Goal: Check status: Check status

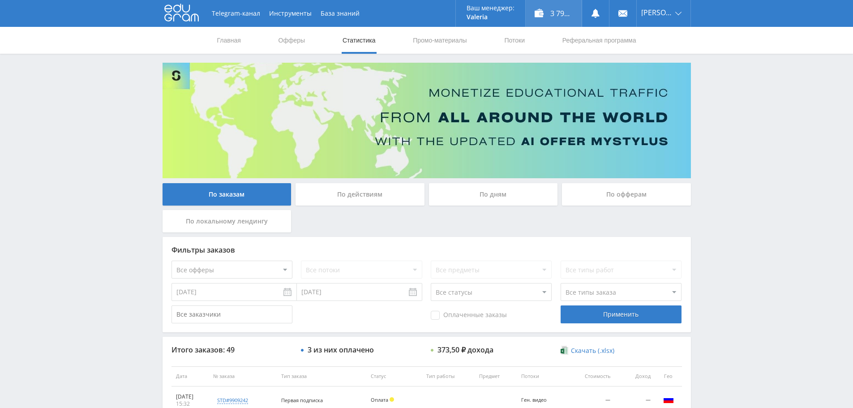
click at [555, 12] on div "3 790,75 ₽" at bounding box center [553, 13] width 56 height 27
click at [600, 13] on icon at bounding box center [595, 13] width 9 height 9
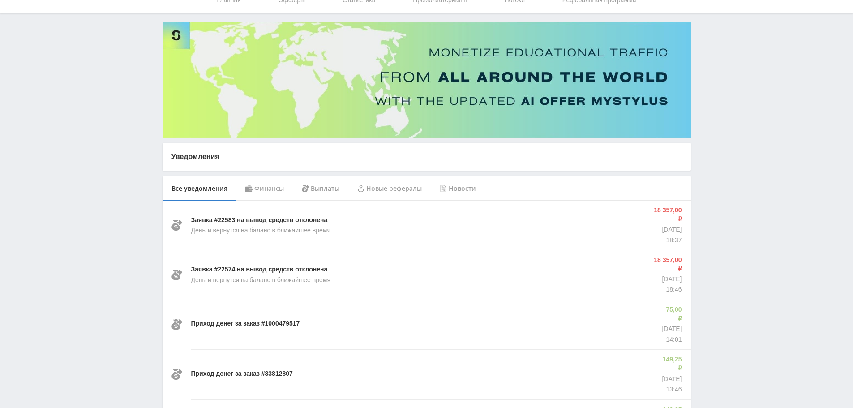
scroll to position [45, 0]
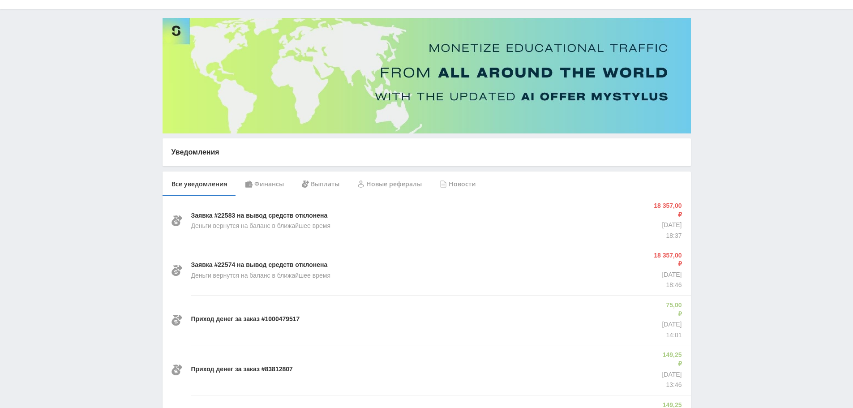
click at [272, 184] on div "Финансы" at bounding box center [264, 183] width 56 height 25
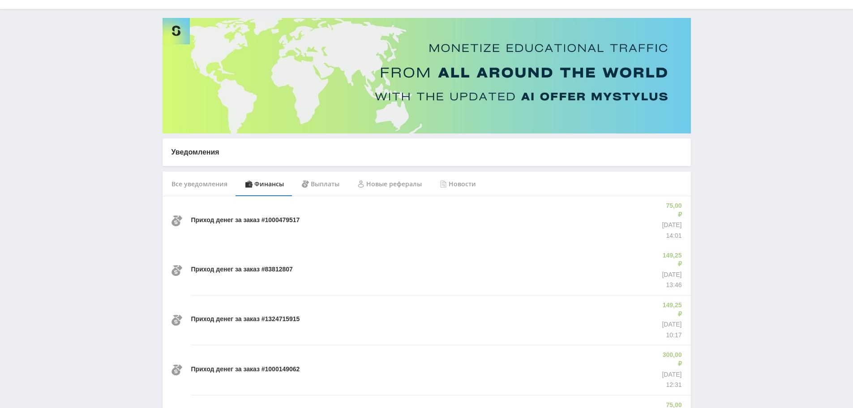
click at [320, 183] on div "Выплаты" at bounding box center [320, 183] width 55 height 25
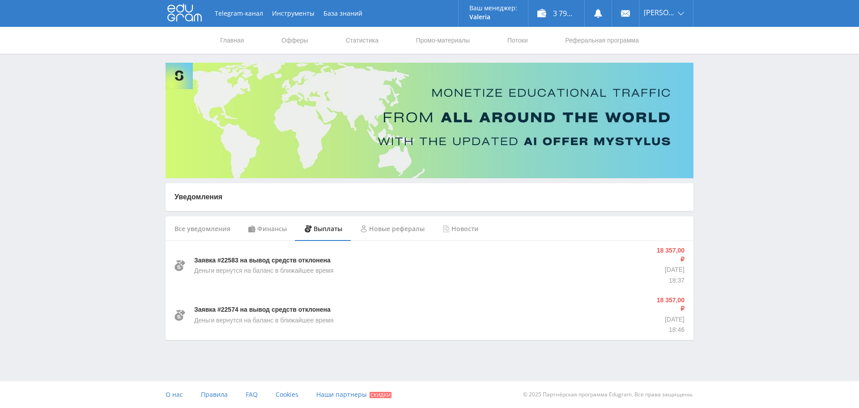
click at [395, 232] on div "Новые рефералы" at bounding box center [392, 228] width 82 height 25
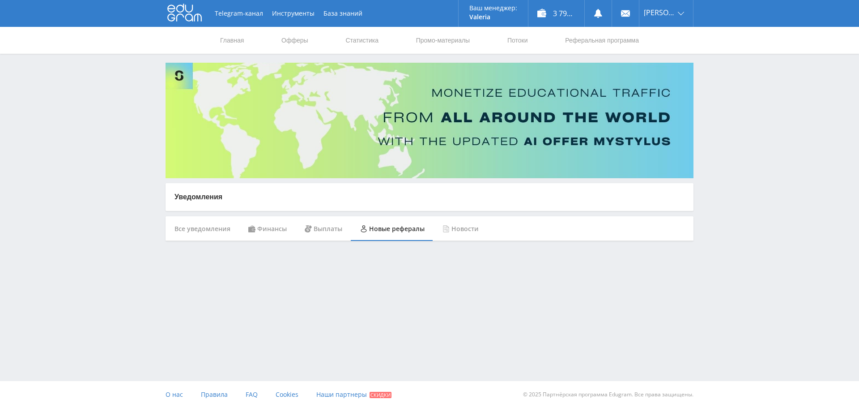
click at [456, 230] on div "Новости" at bounding box center [461, 228] width 54 height 25
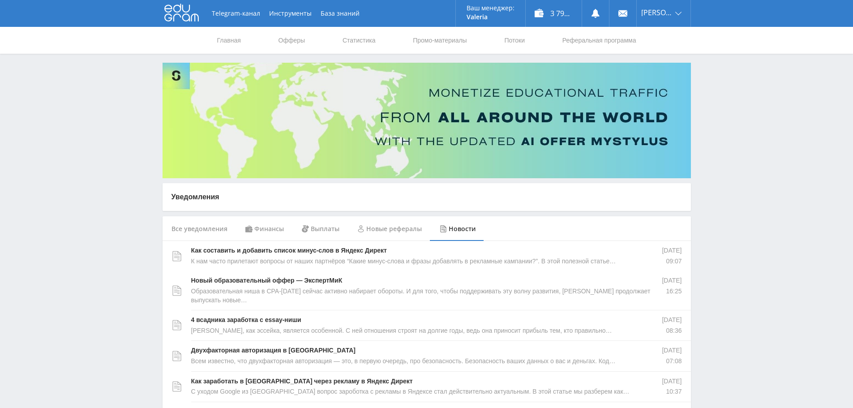
click at [194, 230] on div "Все уведомления" at bounding box center [199, 228] width 74 height 25
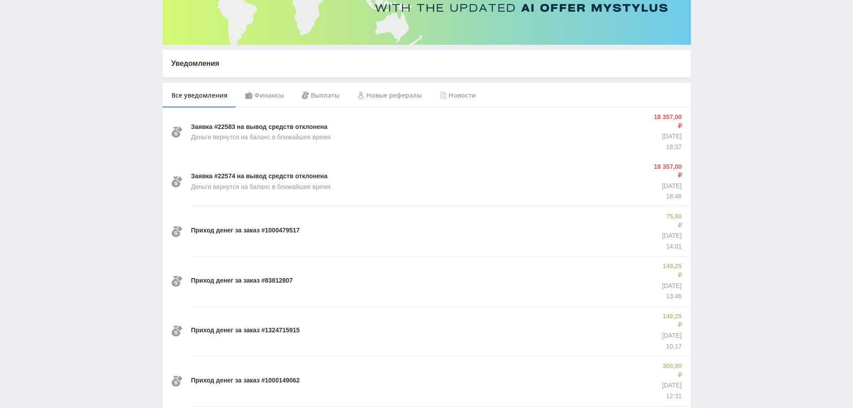
scroll to position [134, 0]
drag, startPoint x: 175, startPoint y: 128, endPoint x: 141, endPoint y: 128, distance: 33.6
click at [141, 128] on div "Telegram-канал Инструменты База знаний Ваш менеджер: Valeria Valeria Online @va…" at bounding box center [426, 393] width 853 height 1054
click at [270, 89] on div "Финансы" at bounding box center [264, 94] width 56 height 25
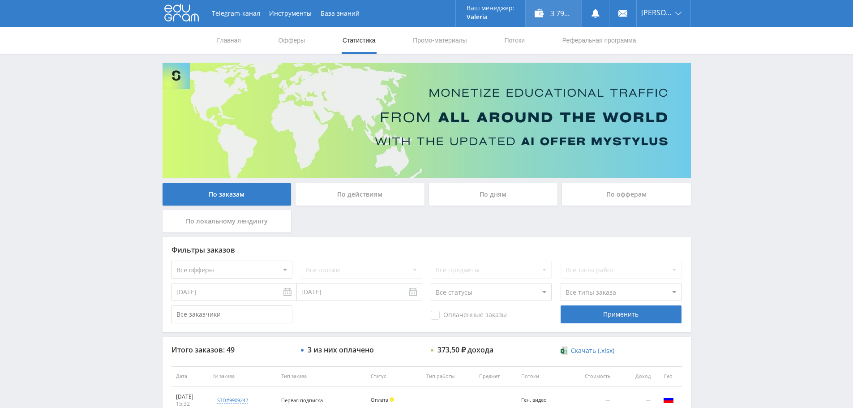
click at [547, 18] on div "3 790,75 ₽" at bounding box center [553, 13] width 56 height 27
